Goal: Task Accomplishment & Management: Use online tool/utility

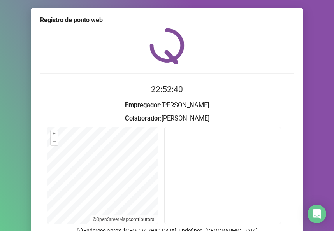
scroll to position [73, 0]
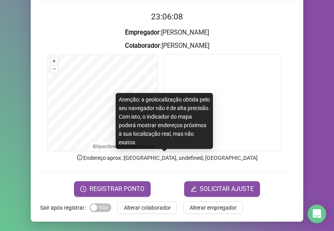
click at [207, 130] on div "Atenção: a geolocalização obtida pelo seu navegador não é de alta precisão. Com…" at bounding box center [163, 121] width 97 height 56
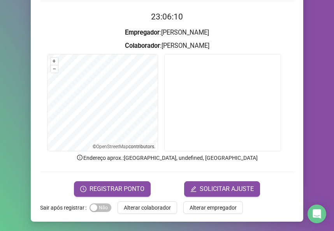
click at [167, 178] on form "23:06:10 Empregador : ROSE MEIRE CANDIDO DOS SANTOS Colaborador : LUCAS GABRIEL…" at bounding box center [166, 103] width 253 height 186
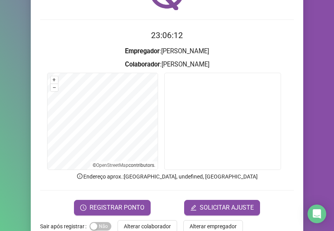
scroll to position [42, 0]
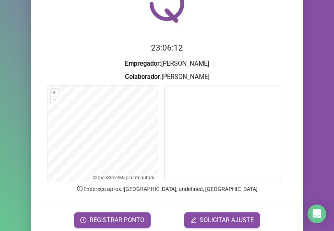
click at [191, 143] on video at bounding box center [222, 133] width 117 height 97
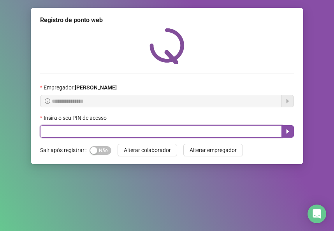
click at [126, 130] on input "text" at bounding box center [160, 131] width 241 height 12
type input "*****"
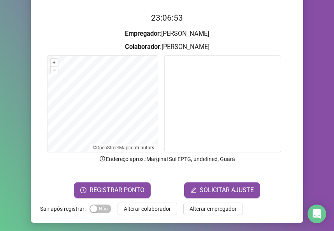
scroll to position [73, 0]
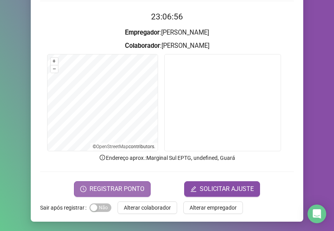
click at [122, 188] on span "REGISTRAR PONTO" at bounding box center [116, 188] width 55 height 9
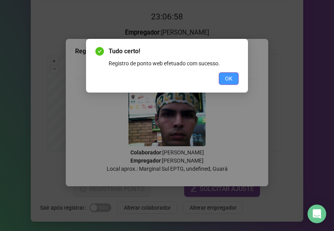
click at [227, 72] on div "Tudo certo! Registro de ponto web efetuado com sucesso. OK" at bounding box center [166, 66] width 143 height 38
click at [229, 73] on button "OK" at bounding box center [228, 78] width 20 height 12
